Goal: Book appointment/travel/reservation

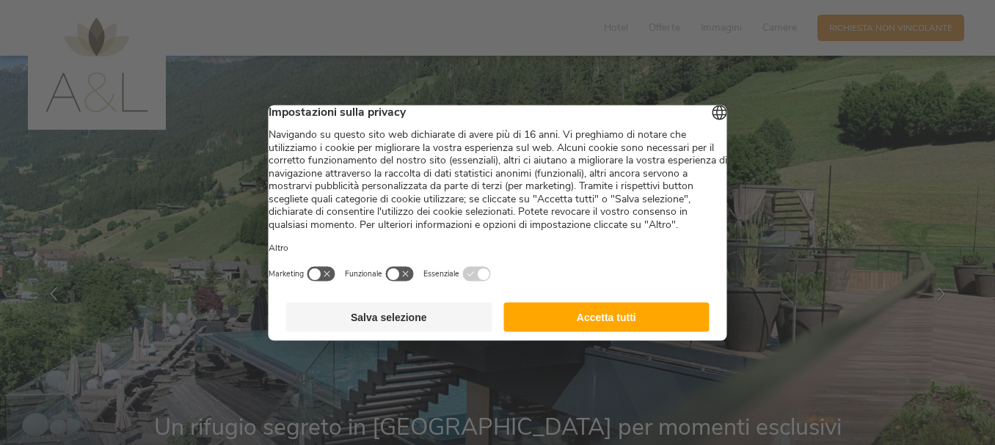
click at [637, 321] on button "Accetta tutti" at bounding box center [606, 316] width 206 height 29
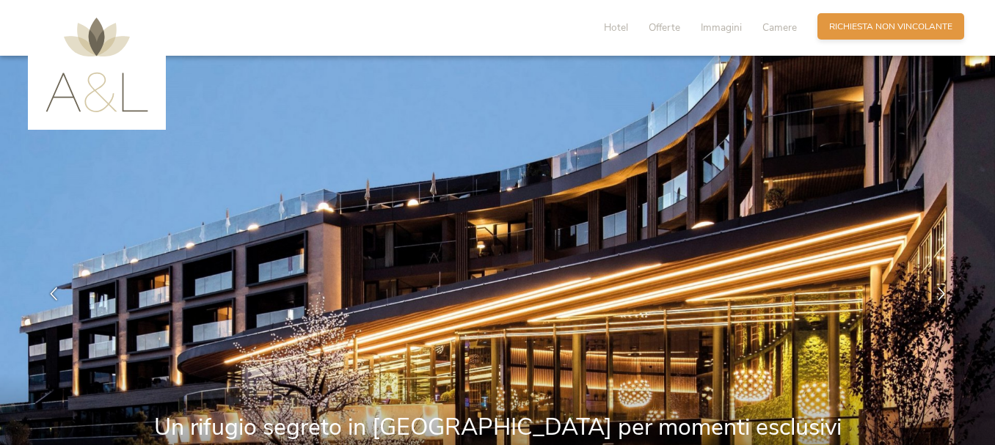
click at [909, 29] on span "Richiesta non vincolante" at bounding box center [890, 27] width 123 height 12
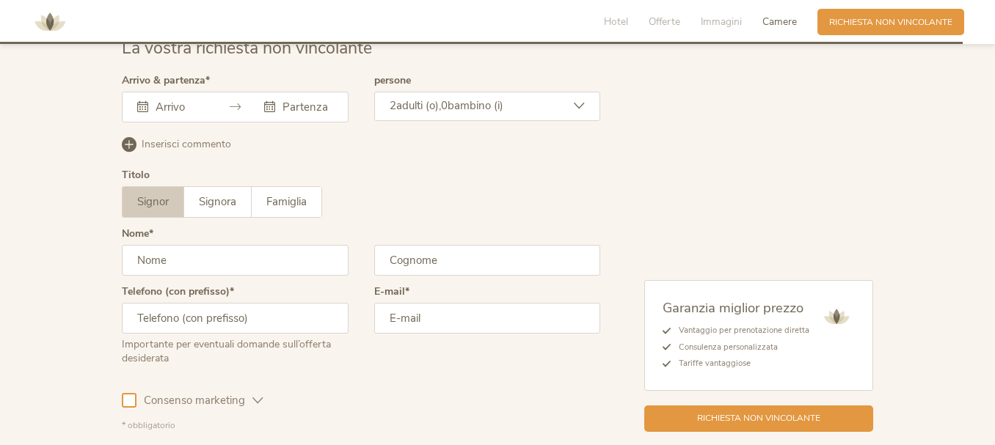
scroll to position [3714, 0]
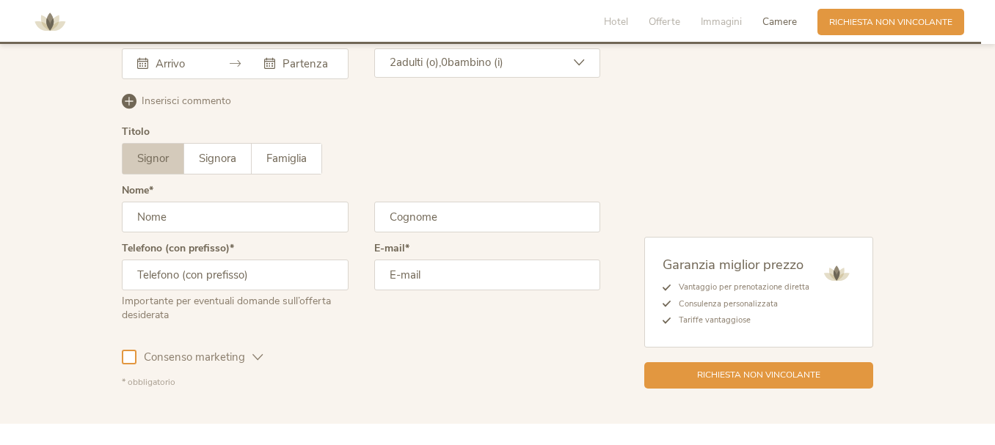
click at [198, 202] on input "text" at bounding box center [235, 217] width 227 height 31
type input "m"
type input "[PERSON_NAME]"
click at [442, 210] on input "text" at bounding box center [487, 217] width 227 height 31
type input "Barella"
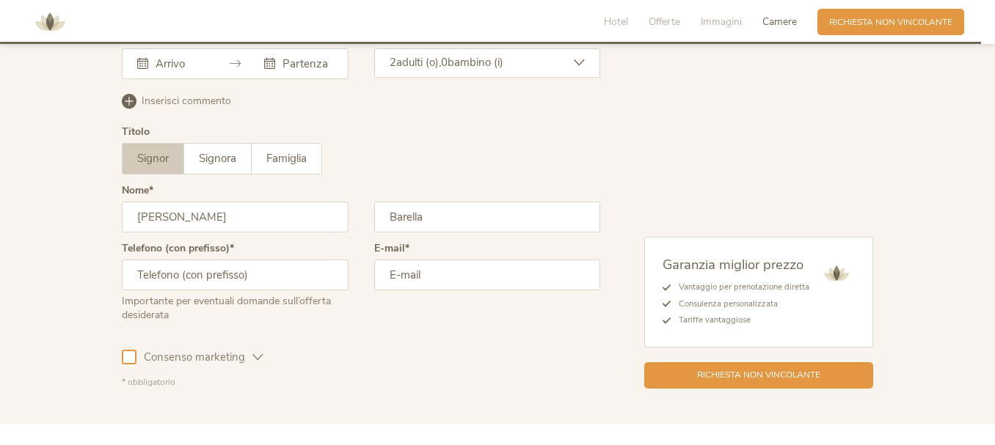
click at [292, 266] on input "text" at bounding box center [235, 275] width 227 height 31
type input "00393385468087"
click at [423, 271] on input "email" at bounding box center [487, 275] width 227 height 31
type input "[PERSON_NAME][EMAIL_ADDRESS][DOMAIN_NAME]"
click at [117, 348] on div "La vostra richiesta non vincolante Arrivo & partenza [DATE] Lun Mar Mer Gio Ven…" at bounding box center [497, 190] width 775 height 395
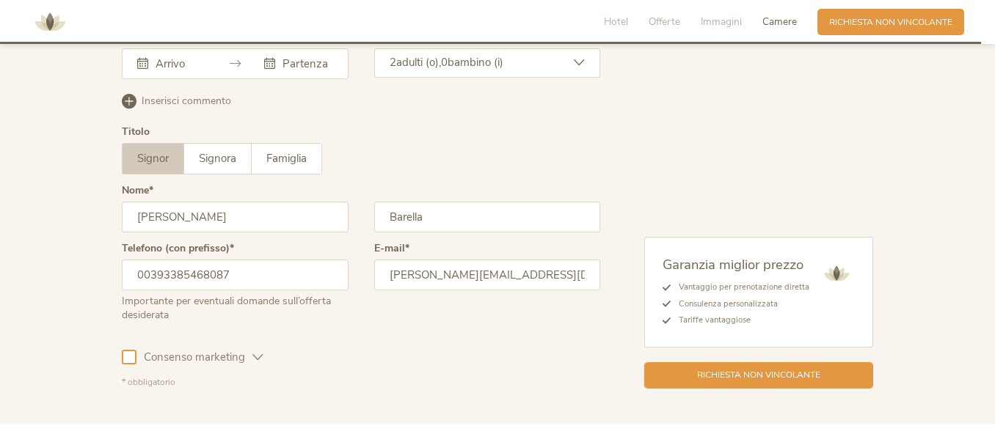
click at [126, 350] on div at bounding box center [129, 357] width 15 height 15
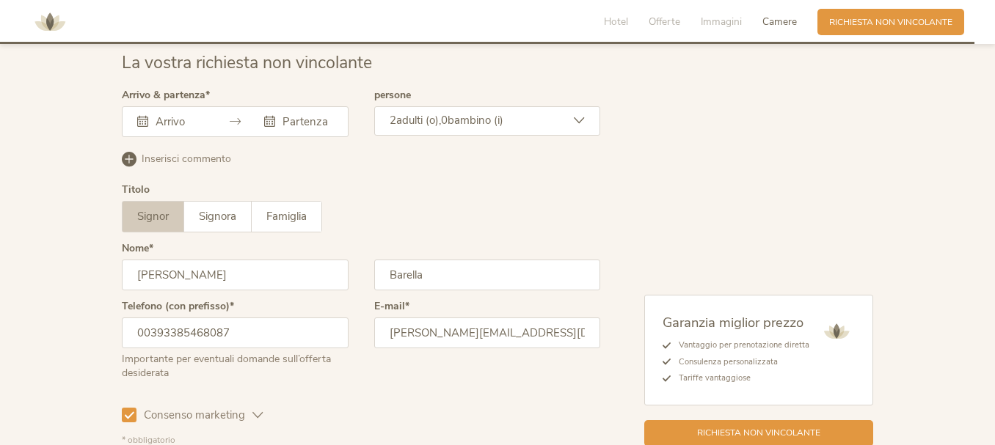
scroll to position [3620, 0]
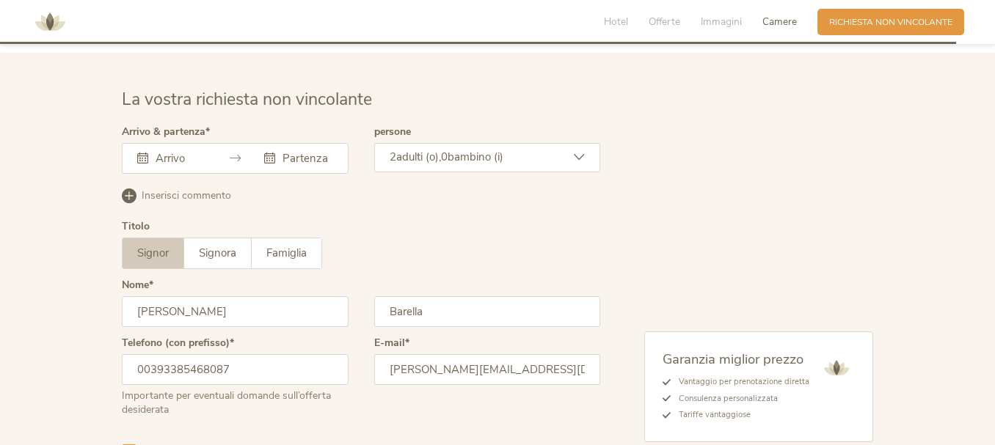
click at [175, 151] on input "text" at bounding box center [179, 158] width 54 height 15
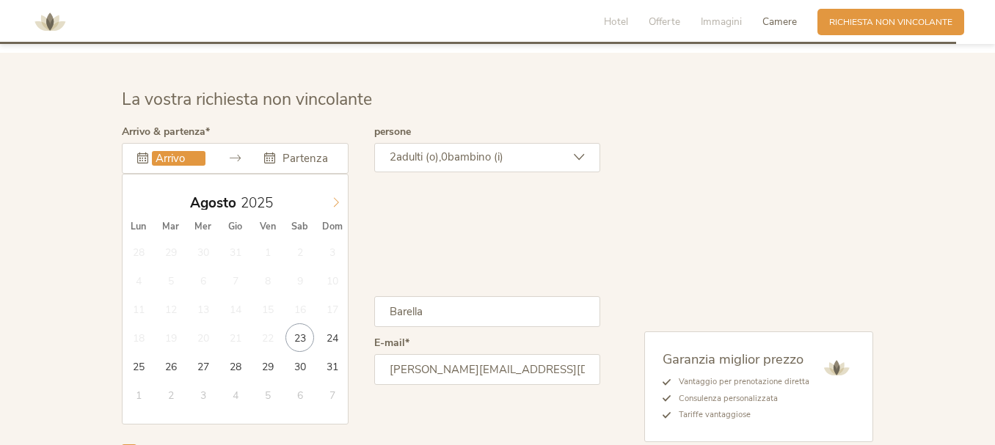
click at [339, 197] on icon at bounding box center [336, 202] width 10 height 10
type input "[DATE]"
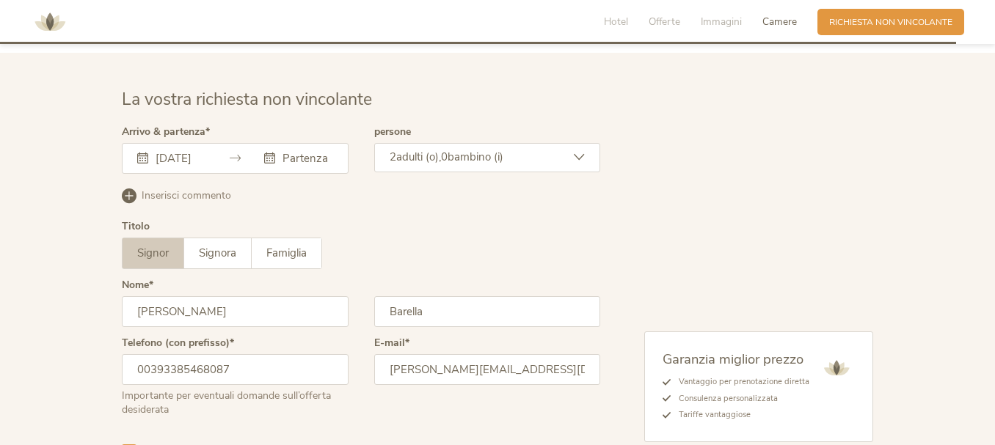
click at [311, 143] on div "[DATE]" at bounding box center [235, 158] width 227 height 31
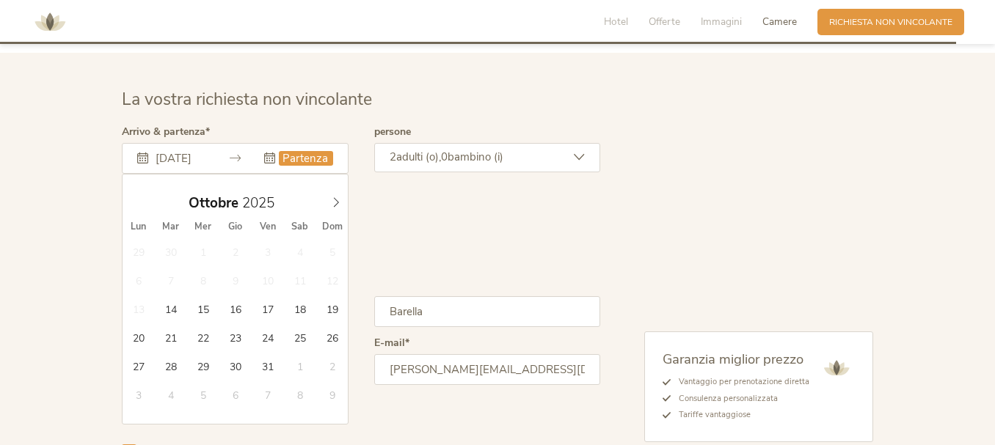
click at [300, 154] on input "text" at bounding box center [306, 158] width 54 height 15
type input "[DATE]"
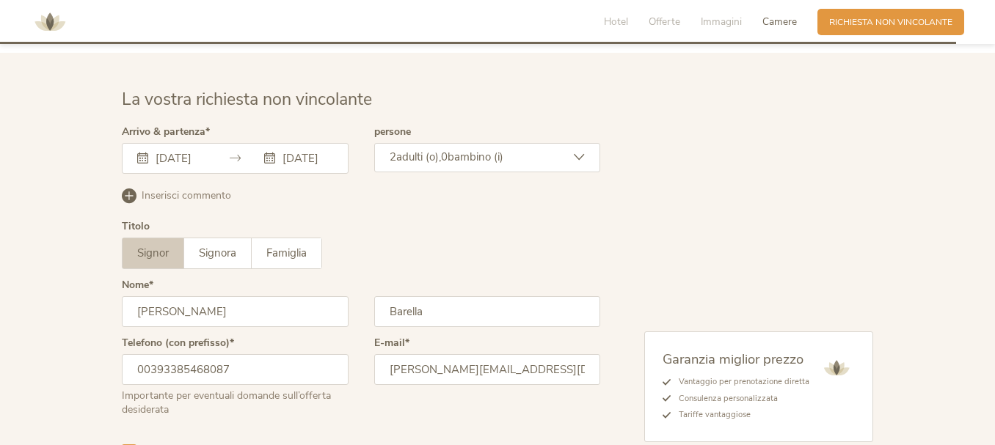
click at [418, 150] on span "adulti (o)," at bounding box center [418, 157] width 45 height 15
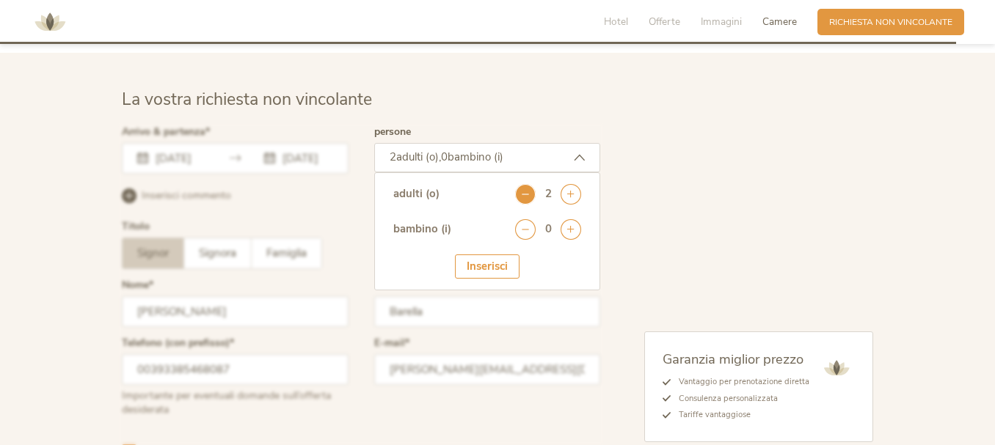
click at [516, 184] on icon at bounding box center [525, 194] width 21 height 21
click at [489, 255] on div "Inserisci" at bounding box center [487, 267] width 65 height 24
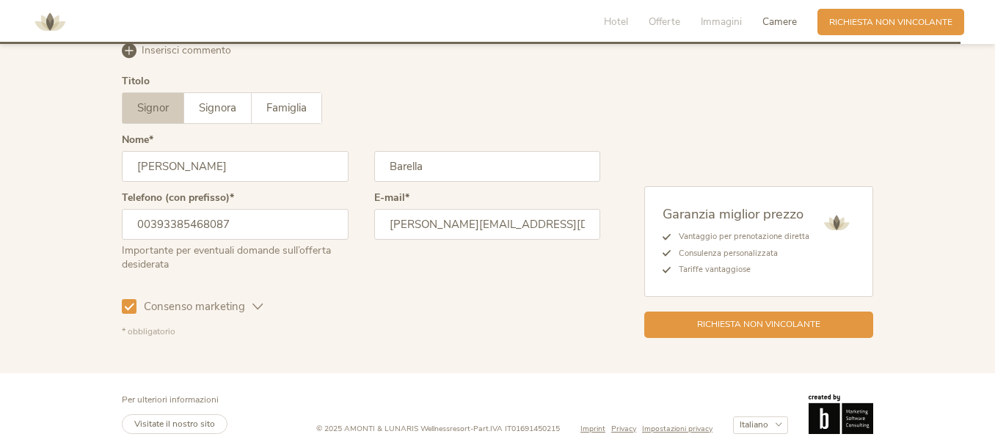
scroll to position [3766, 0]
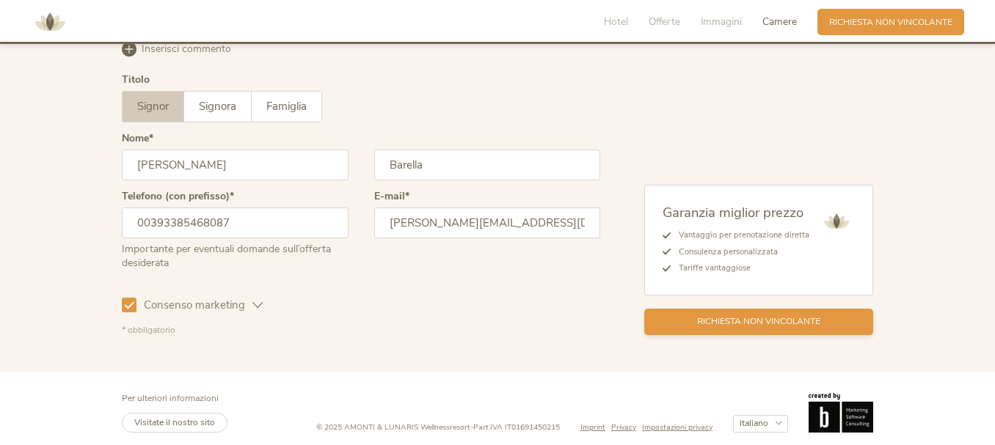
click at [679, 310] on div "Richiesta non vincolante" at bounding box center [758, 322] width 229 height 26
